Goal: Information Seeking & Learning: Learn about a topic

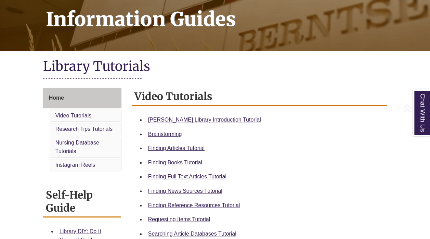
scroll to position [115, 0]
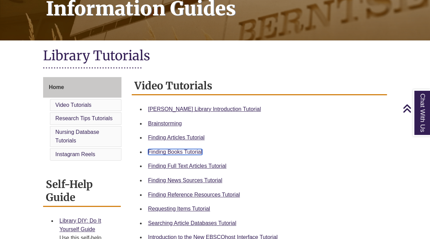
click at [185, 149] on link "Finding Books Tutorial" at bounding box center [175, 152] width 54 height 6
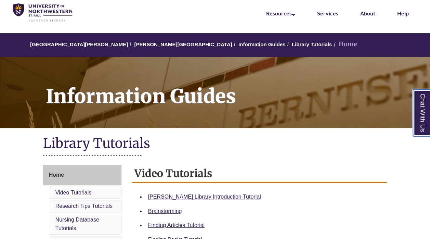
scroll to position [0, 0]
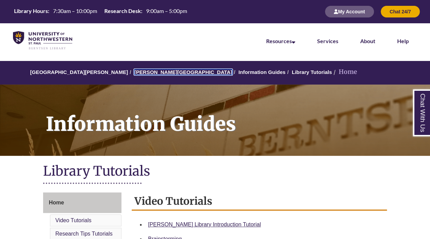
click at [153, 73] on link "[PERSON_NAME][GEOGRAPHIC_DATA]" at bounding box center [183, 72] width 98 height 6
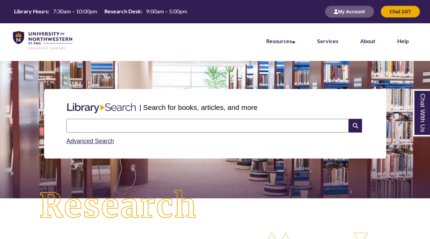
click at [151, 125] on input "text" at bounding box center [207, 126] width 282 height 14
type input "**********"
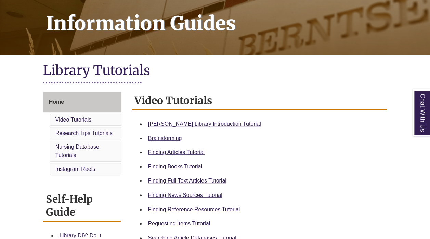
scroll to position [102, 0]
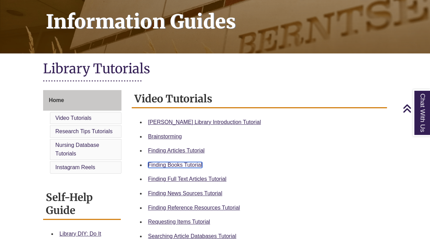
click at [169, 165] on link "Finding Books Tutorial" at bounding box center [175, 165] width 54 height 6
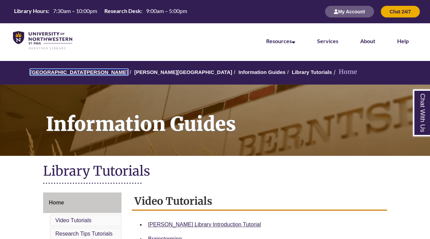
click at [83, 69] on link "University of Northwestern - St. Paul" at bounding box center [79, 72] width 98 height 6
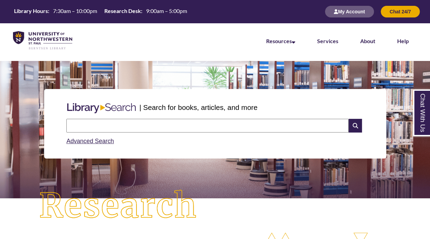
click at [213, 126] on input "text" at bounding box center [207, 126] width 282 height 14
type input "**********"
click at [354, 124] on icon at bounding box center [355, 126] width 13 height 14
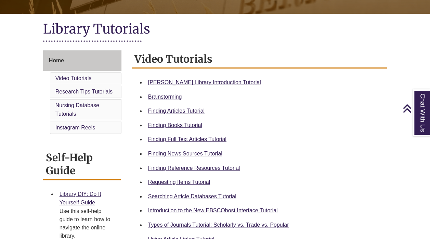
scroll to position [142, 0]
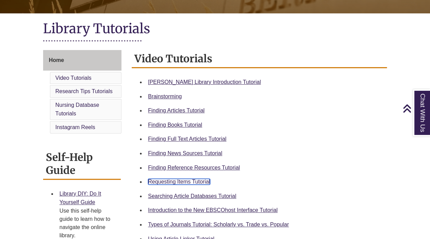
click at [193, 180] on link "Requesting Items Tutorial" at bounding box center [179, 182] width 62 height 6
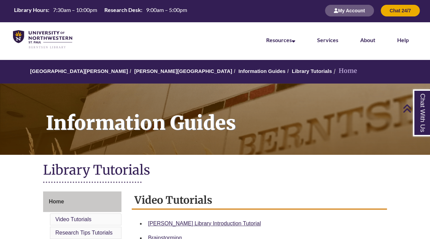
scroll to position [0, 0]
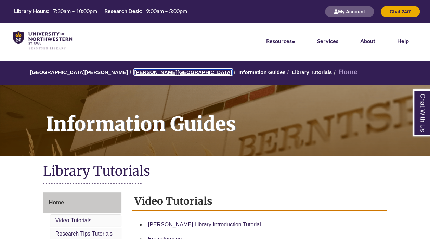
click at [151, 70] on link "[PERSON_NAME][GEOGRAPHIC_DATA]" at bounding box center [183, 72] width 98 height 6
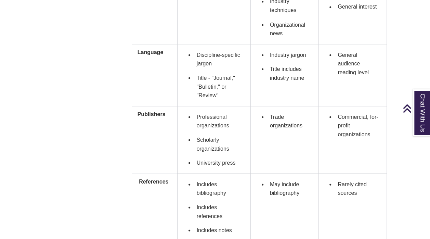
scroll to position [625, 0]
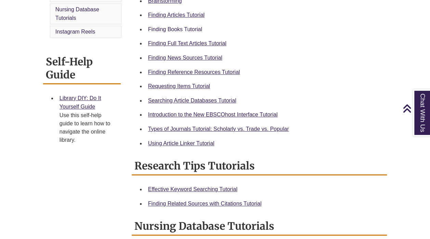
scroll to position [238, 0]
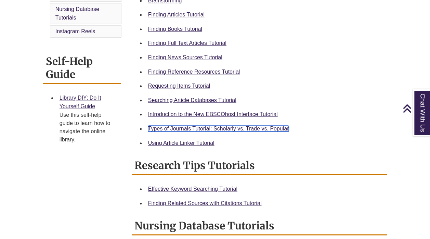
click at [206, 126] on link "Types of Journals Tutorial: Scholarly vs. Trade vs. Popular" at bounding box center [218, 129] width 141 height 6
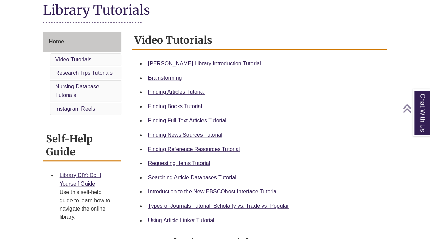
scroll to position [161, 0]
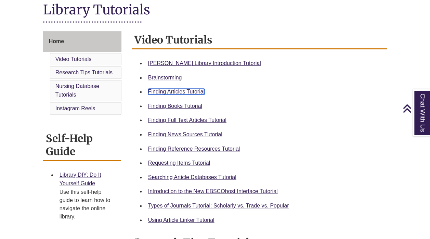
click at [188, 89] on link "Finding Articles Tutorial" at bounding box center [176, 92] width 56 height 6
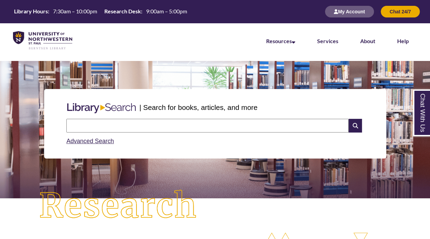
click at [151, 126] on input "text" at bounding box center [207, 126] width 282 height 14
type input "**********"
click at [354, 128] on icon at bounding box center [355, 126] width 13 height 14
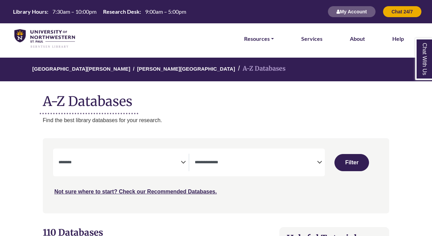
select select "Database Subject Filter"
select select "Database Types Filter"
select select "Database Subject Filter"
select select "Database Types Filter"
click at [184, 160] on icon "Search filters" at bounding box center [183, 161] width 5 height 10
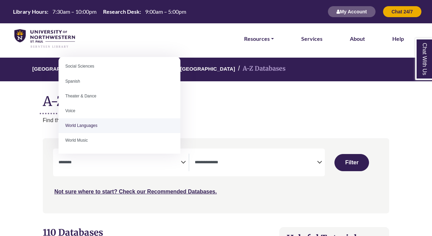
scroll to position [303, 0]
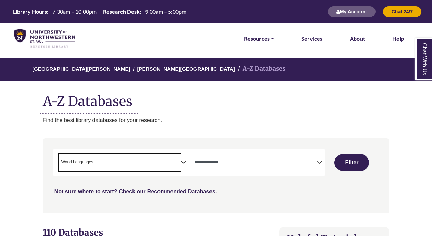
click at [151, 157] on span "× World Languages" at bounding box center [120, 161] width 122 height 17
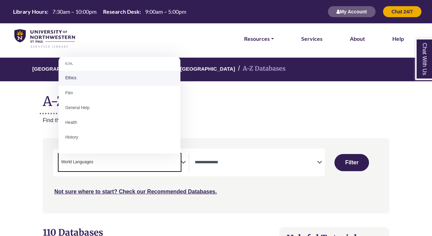
scroll to position [273, 0]
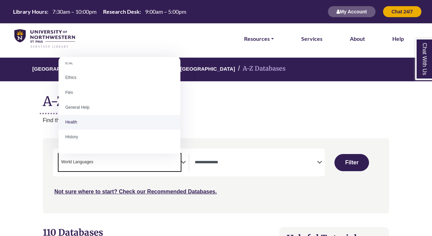
select select "*****"
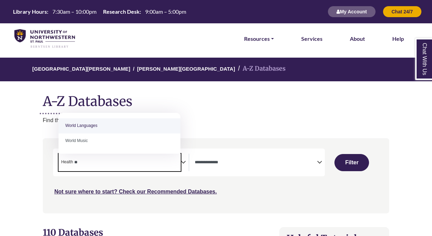
type textarea "*"
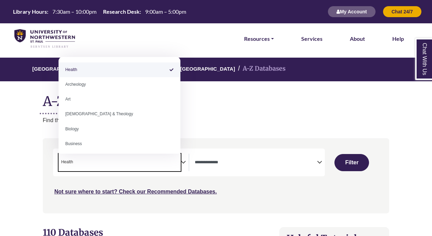
select select "Database Subject Filter"
type textarea "******"
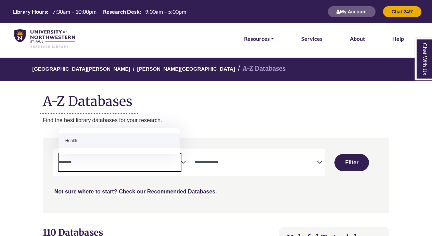
click at [218, 186] on div "Not sure where to start? Check our Recommended Databases." at bounding box center [175, 188] width 245 height 14
click at [172, 159] on span "Search filters" at bounding box center [120, 161] width 122 height 6
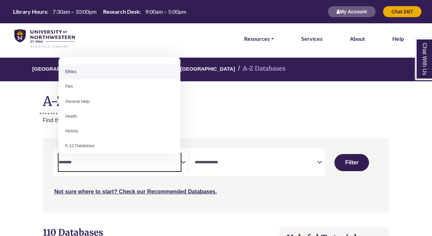
scroll to position [264, 0]
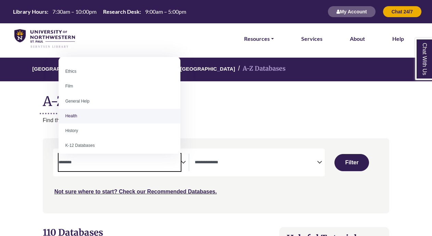
select select "*****"
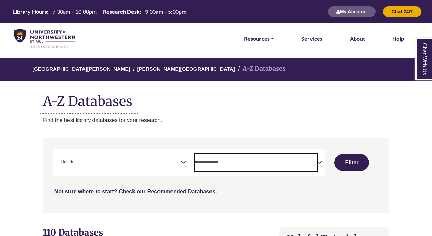
click at [226, 161] on textarea "Search" at bounding box center [256, 162] width 122 height 5
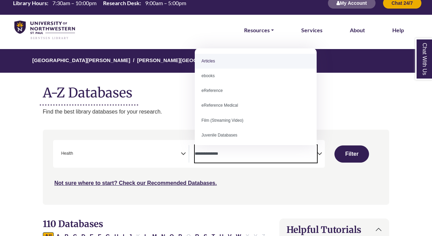
scroll to position [9, 0]
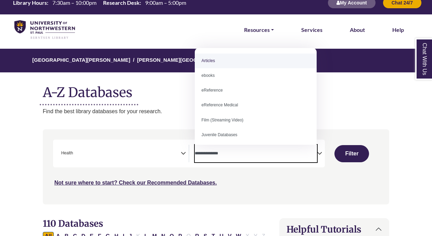
click at [182, 150] on icon "Search filters" at bounding box center [183, 152] width 5 height 10
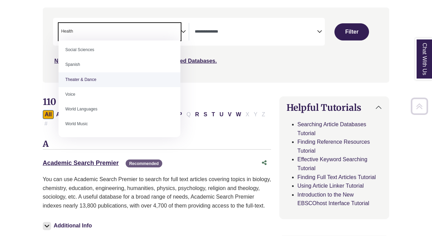
scroll to position [132, 0]
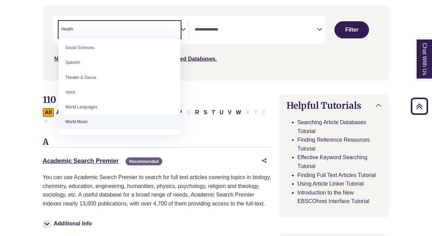
click at [236, 137] on h3 "A" at bounding box center [157, 142] width 228 height 10
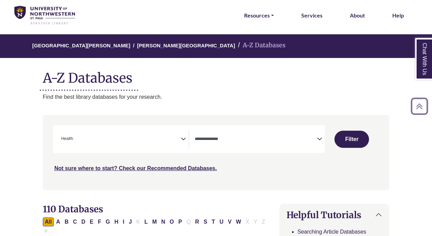
scroll to position [23, 0]
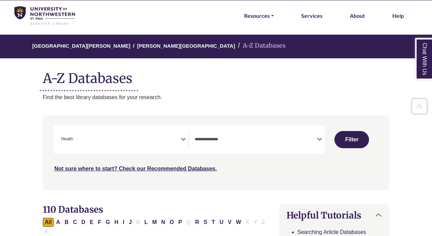
click at [259, 138] on textarea "Search" at bounding box center [256, 139] width 122 height 5
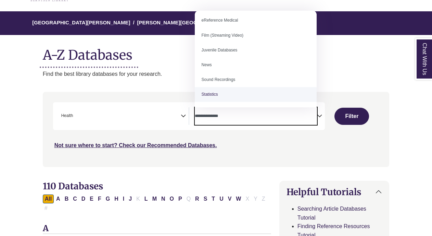
scroll to position [46, 0]
click at [283, 144] on div "Not sure where to start? Check our Recommended Databases." at bounding box center [175, 142] width 245 height 14
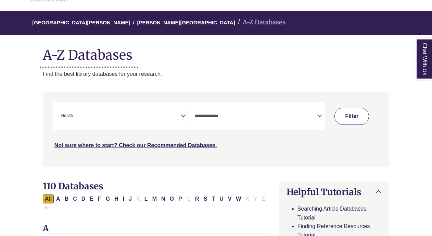
click at [355, 112] on button "Filter" at bounding box center [351, 116] width 35 height 17
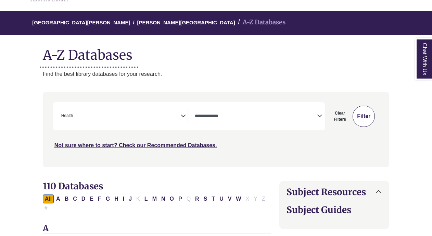
select select "Database Types Filter"
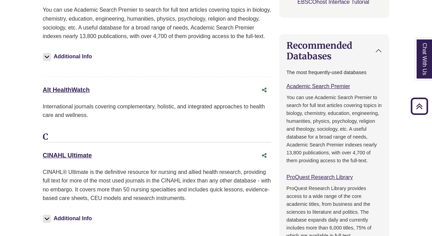
scroll to position [461, 0]
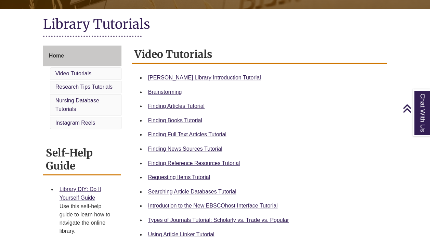
scroll to position [155, 0]
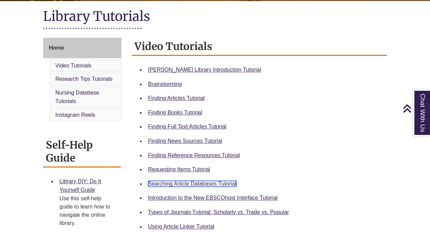
click at [181, 185] on link "Searching Article Databases Tutorial" at bounding box center [192, 184] width 88 height 6
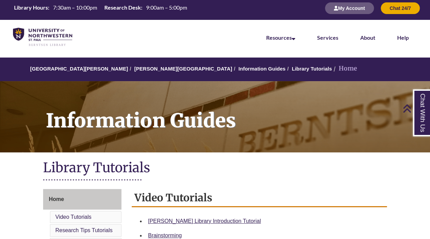
scroll to position [0, 0]
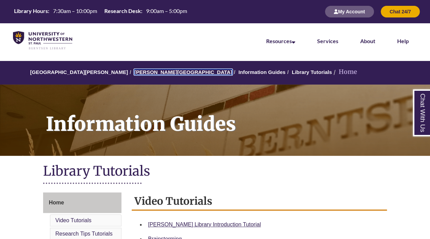
click at [159, 74] on link "[PERSON_NAME][GEOGRAPHIC_DATA]" at bounding box center [183, 72] width 98 height 6
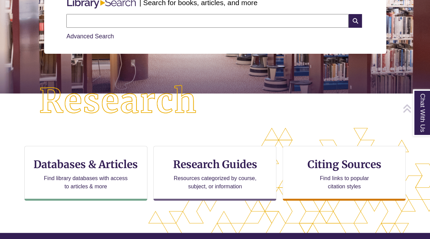
scroll to position [105, 0]
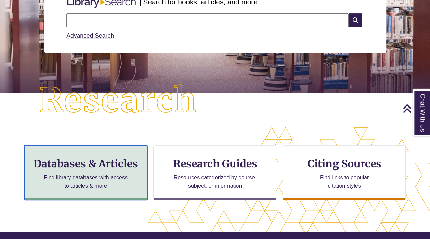
click at [94, 160] on h3 "Databases & Articles" at bounding box center [86, 163] width 112 height 13
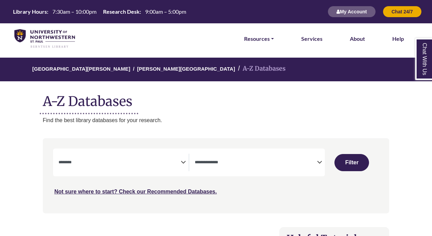
select select "Database Subject Filter"
select select "Database Types Filter"
select select "Database Subject Filter"
click at [316, 161] on textarea "Search" at bounding box center [256, 162] width 122 height 5
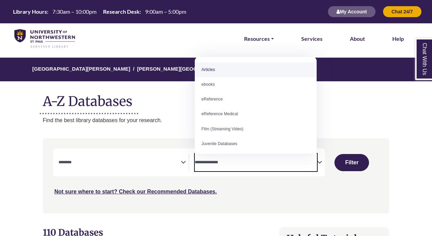
select select "*****"
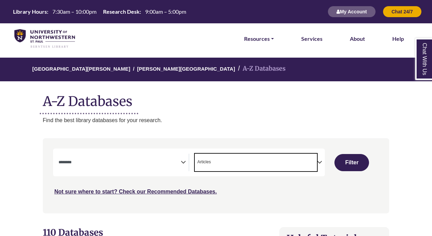
click at [182, 164] on icon "Search filters" at bounding box center [183, 161] width 5 height 10
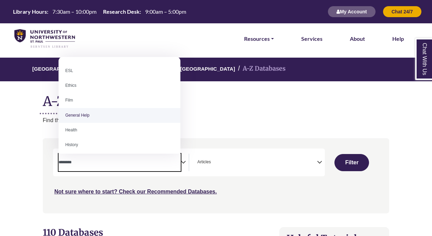
scroll to position [251, 0]
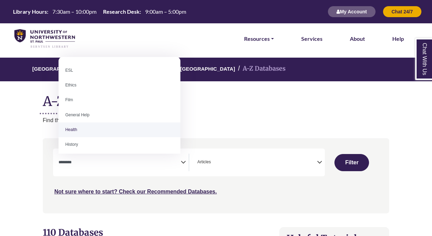
select select "*****"
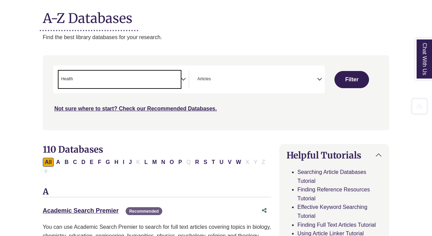
scroll to position [122, 0]
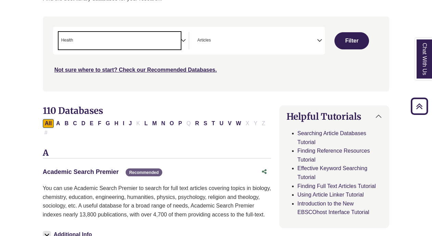
click at [94, 168] on link "Academic Search Premier This link opens in a new window" at bounding box center [81, 171] width 76 height 7
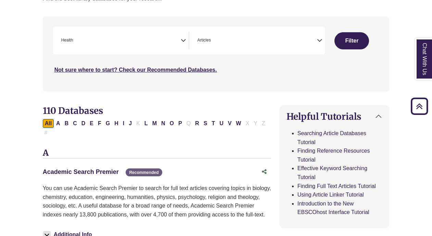
click at [86, 168] on link "Academic Search Premier This link opens in a new window" at bounding box center [81, 171] width 76 height 7
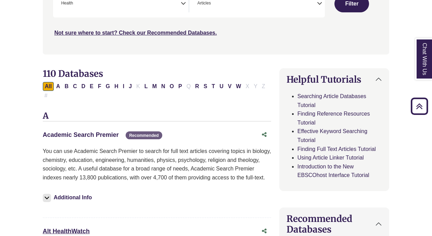
scroll to position [170, 0]
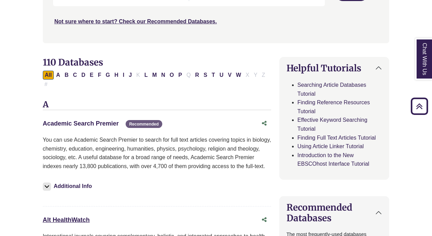
click at [90, 120] on link "Academic Search Premier This link opens in a new window" at bounding box center [81, 123] width 76 height 7
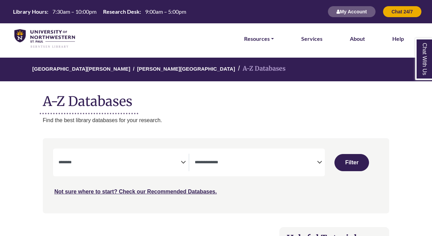
select select "Database Subject Filter"
select select "Database Types Filter"
select select "Database Subject Filter"
select select "Database Types Filter"
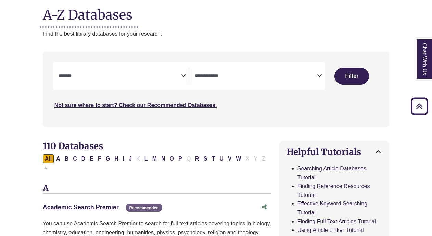
scroll to position [86, 0]
click at [181, 80] on div "**********" at bounding box center [124, 75] width 130 height 17
click at [184, 75] on icon "Search filters" at bounding box center [183, 75] width 5 height 10
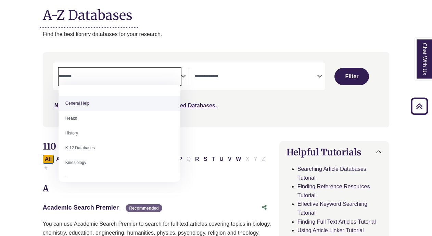
scroll to position [290, 0]
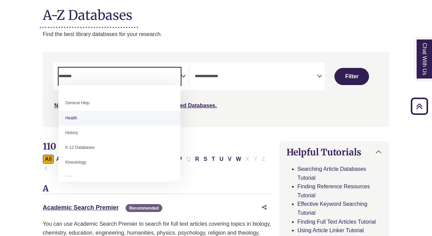
select select "*****"
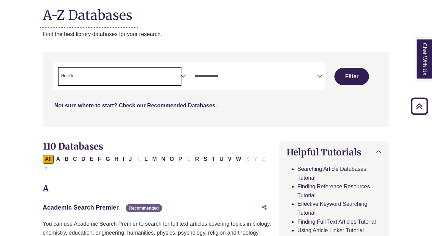
scroll to position [141, 0]
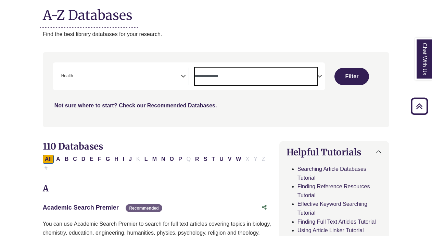
click at [229, 78] on textarea "Search" at bounding box center [256, 76] width 122 height 5
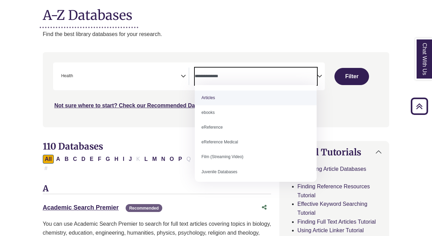
select select "*****"
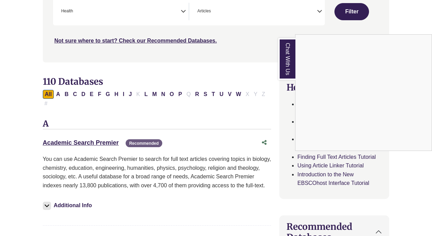
scroll to position [151, 0]
click at [93, 139] on link "Academic Search Premier This link opens in a new window" at bounding box center [81, 142] width 76 height 7
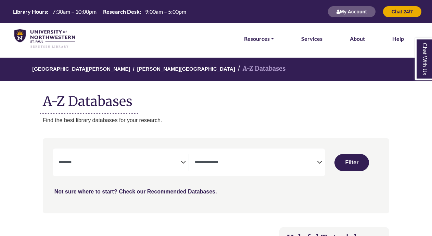
select select "Database Subject Filter"
select select "Database Types Filter"
select select "Database Subject Filter"
select select "Database Types Filter"
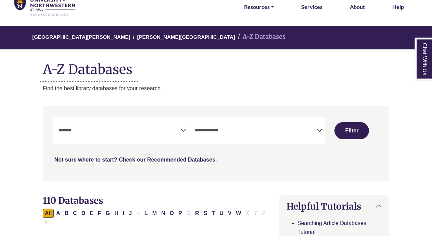
scroll to position [32, 0]
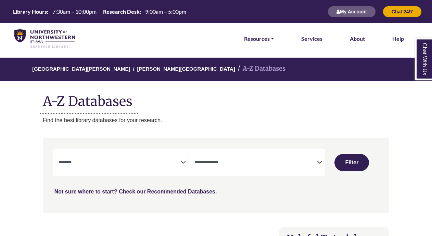
select select "Database Subject Filter"
select select "Database Types Filter"
select select "Database Subject Filter"
select select "Database Types Filter"
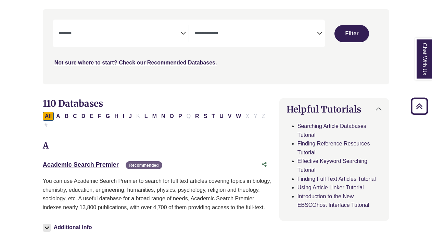
scroll to position [129, 0]
click at [97, 161] on link "Academic Search Premier This link opens in a new window" at bounding box center [81, 164] width 76 height 7
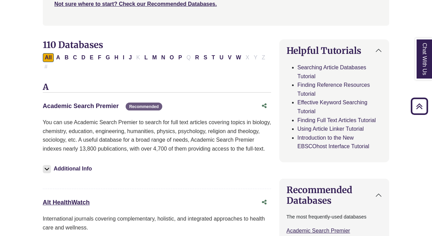
click at [107, 102] on link "Academic Search Premier This link opens in a new window" at bounding box center [81, 105] width 76 height 7
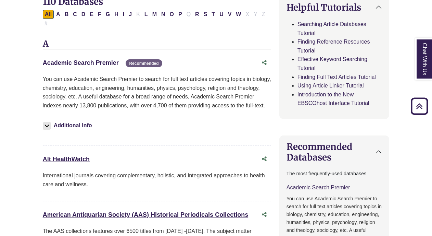
scroll to position [232, 0]
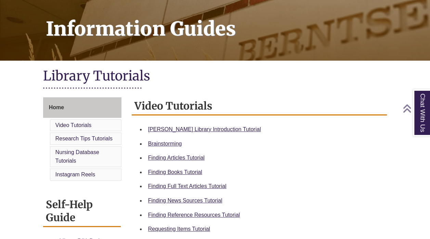
scroll to position [113, 0]
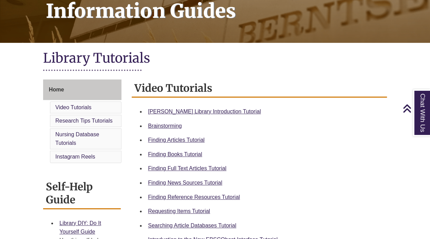
click at [195, 172] on div "Finding Full Text Articles Tutorial" at bounding box center [265, 168] width 234 height 9
click at [194, 167] on link "Finding Full Text Articles Tutorial" at bounding box center [187, 168] width 78 height 6
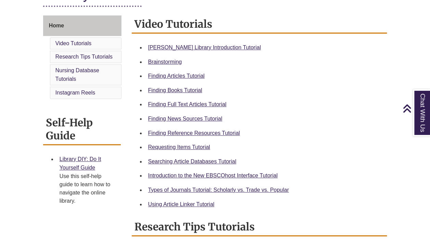
scroll to position [191, 0]
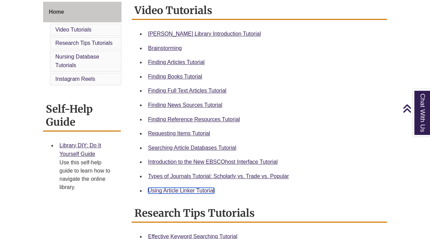
click at [192, 188] on link "Using Article Linker Tutorial" at bounding box center [181, 191] width 66 height 6
